Goal: Navigation & Orientation: Understand site structure

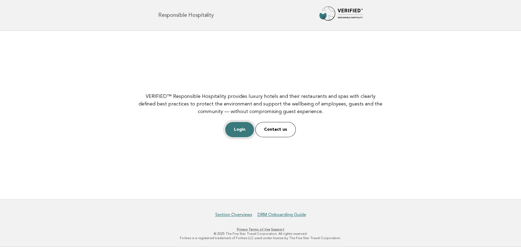
click at [235, 130] on link "Login" at bounding box center [239, 129] width 29 height 15
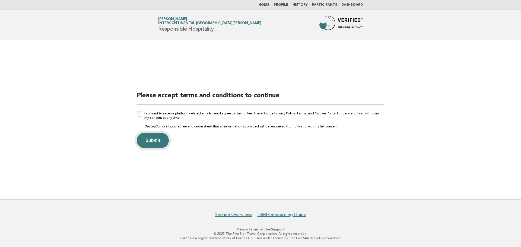
click at [151, 141] on button "Submit" at bounding box center [153, 140] width 32 height 15
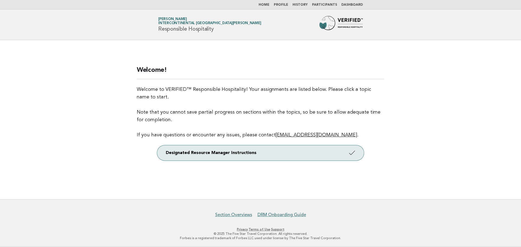
click at [283, 5] on link "Profile" at bounding box center [281, 4] width 14 height 3
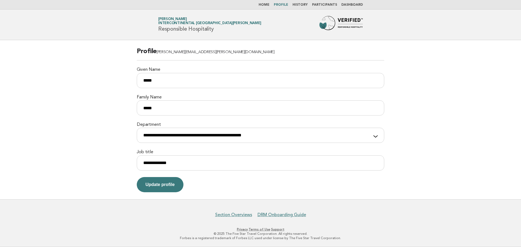
click at [305, 5] on link "History" at bounding box center [300, 4] width 15 height 3
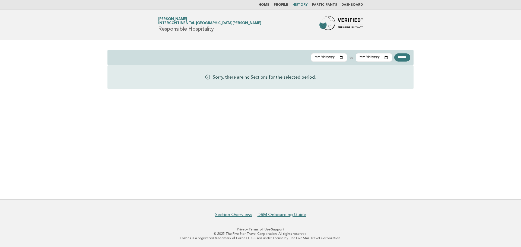
click at [320, 4] on link "Participants" at bounding box center [324, 4] width 25 height 3
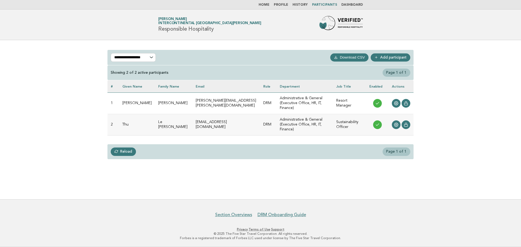
click at [348, 5] on link "Dashboard" at bounding box center [351, 4] width 21 height 3
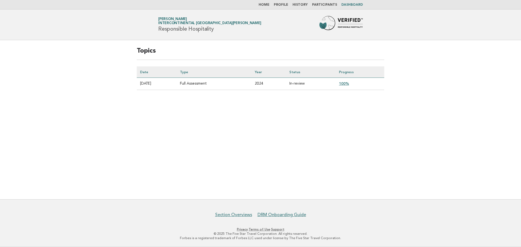
click at [268, 5] on link "Home" at bounding box center [264, 4] width 11 height 3
